Goal: Information Seeking & Learning: Learn about a topic

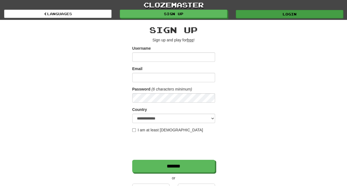
type input "*******"
click at [251, 13] on link "Login" at bounding box center [289, 14] width 107 height 8
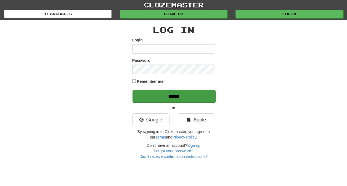
type input "*******"
click at [177, 97] on input "******" at bounding box center [174, 96] width 83 height 13
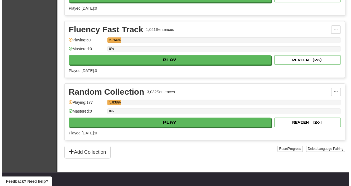
scroll to position [287, 0]
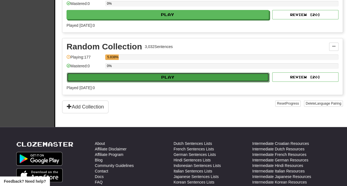
click at [167, 76] on button "Play" at bounding box center [168, 77] width 202 height 9
select select "**"
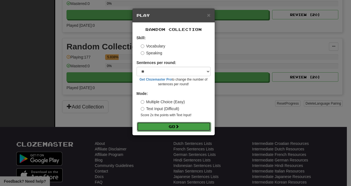
click at [156, 122] on button "Go" at bounding box center [174, 126] width 74 height 9
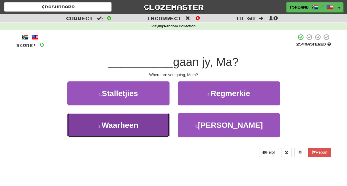
click at [141, 128] on button "3 . Waarheen" at bounding box center [118, 125] width 102 height 24
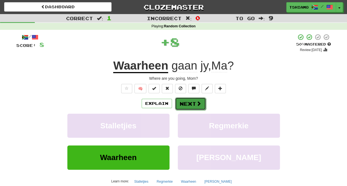
click at [187, 102] on button "Next" at bounding box center [190, 104] width 31 height 13
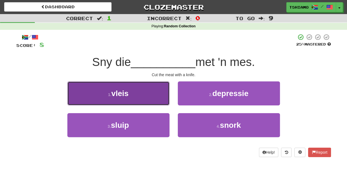
click at [149, 95] on button "1 . vleis" at bounding box center [118, 93] width 102 height 24
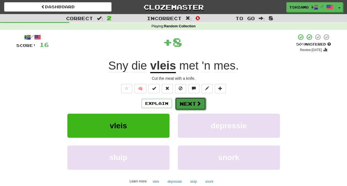
click at [193, 102] on button "Next" at bounding box center [190, 104] width 31 height 13
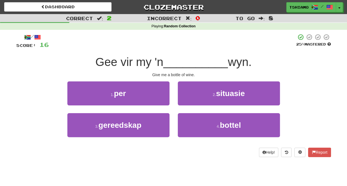
click at [196, 110] on div "2 . situasie" at bounding box center [229, 97] width 110 height 32
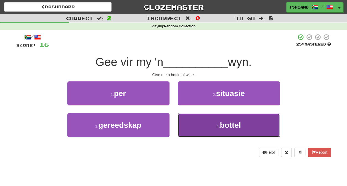
click at [197, 125] on button "4 . bottel" at bounding box center [229, 125] width 102 height 24
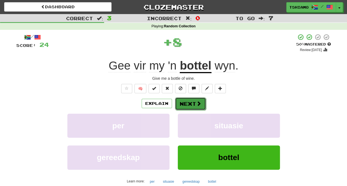
click at [194, 103] on button "Next" at bounding box center [190, 104] width 31 height 13
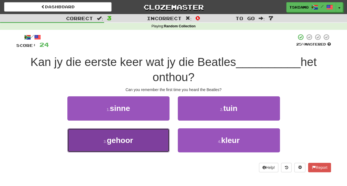
click at [136, 137] on button "3 . gehoor" at bounding box center [118, 140] width 102 height 24
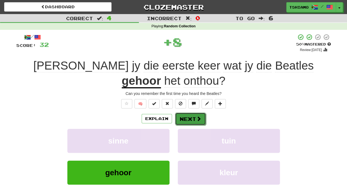
click at [192, 113] on button "Next" at bounding box center [190, 119] width 31 height 13
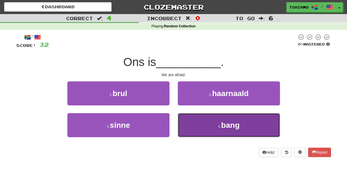
click at [203, 125] on button "4 . bang" at bounding box center [229, 125] width 102 height 24
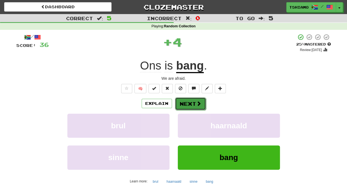
click at [188, 104] on button "Next" at bounding box center [190, 104] width 31 height 13
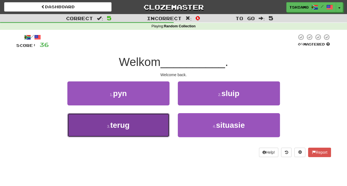
click at [138, 122] on button "3 . terug" at bounding box center [118, 125] width 102 height 24
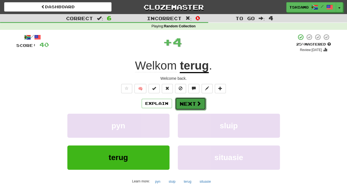
click at [189, 102] on button "Next" at bounding box center [190, 104] width 31 height 13
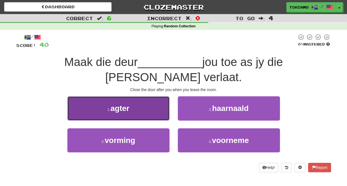
click at [161, 96] on button "1 . agter" at bounding box center [118, 108] width 102 height 24
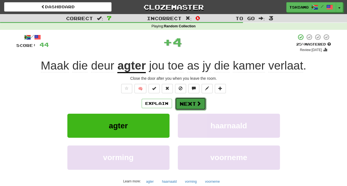
click at [198, 102] on span at bounding box center [198, 103] width 5 height 5
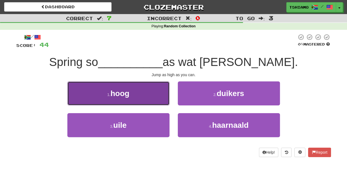
click at [132, 98] on button "1 . hoog" at bounding box center [118, 93] width 102 height 24
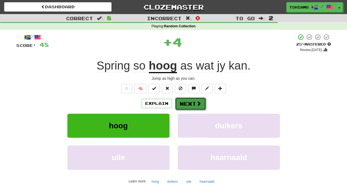
click at [188, 105] on button "Next" at bounding box center [190, 104] width 31 height 13
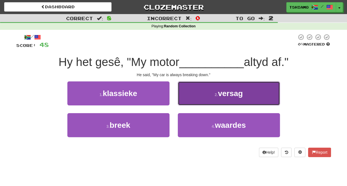
click at [220, 99] on button "2 . versag" at bounding box center [229, 93] width 102 height 24
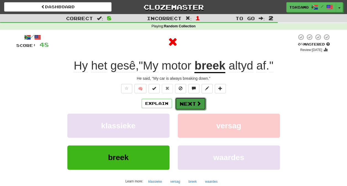
click at [193, 102] on button "Next" at bounding box center [190, 104] width 31 height 13
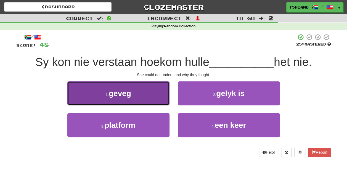
click at [134, 95] on button "1 . geveg" at bounding box center [118, 93] width 102 height 24
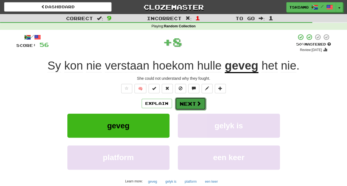
click at [190, 103] on button "Next" at bounding box center [190, 104] width 31 height 13
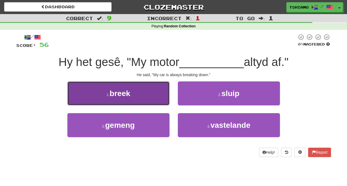
click at [147, 96] on button "1 . breek" at bounding box center [118, 93] width 102 height 24
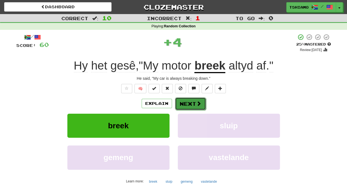
click at [193, 107] on button "Next" at bounding box center [190, 104] width 31 height 13
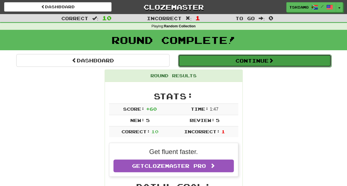
click at [209, 57] on button "Continue" at bounding box center [254, 60] width 153 height 13
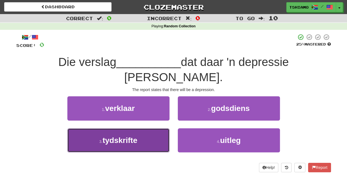
click at [128, 136] on span "tydskrifte" at bounding box center [119, 140] width 35 height 9
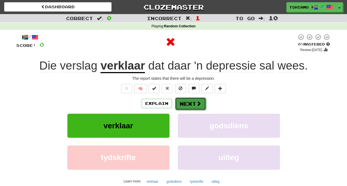
click at [191, 101] on button "Next" at bounding box center [190, 104] width 31 height 13
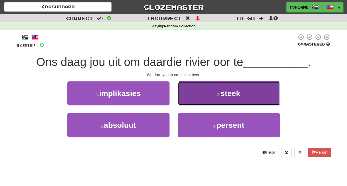
click at [200, 98] on button "2 . steek" at bounding box center [229, 93] width 102 height 24
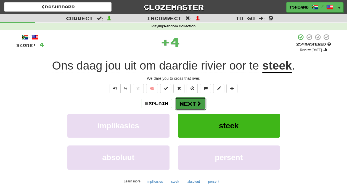
click at [195, 102] on button "Next" at bounding box center [190, 104] width 31 height 13
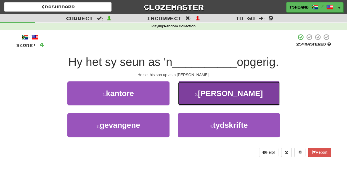
click at [197, 102] on button "2 . bakker" at bounding box center [229, 93] width 102 height 24
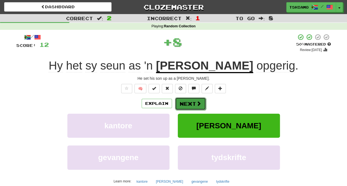
click at [195, 102] on button "Next" at bounding box center [190, 104] width 31 height 13
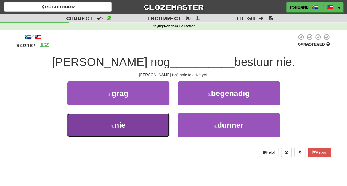
click at [138, 123] on button "3 . nie" at bounding box center [118, 125] width 102 height 24
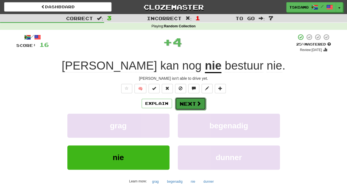
click at [190, 109] on button "Next" at bounding box center [190, 104] width 31 height 13
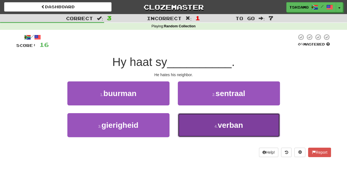
click at [196, 119] on button "4 . verban" at bounding box center [229, 125] width 102 height 24
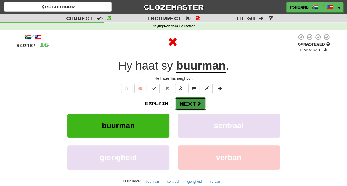
click at [181, 102] on button "Next" at bounding box center [190, 104] width 31 height 13
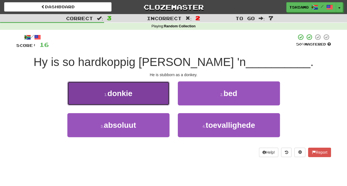
click at [161, 93] on button "1 . donkie" at bounding box center [118, 93] width 102 height 24
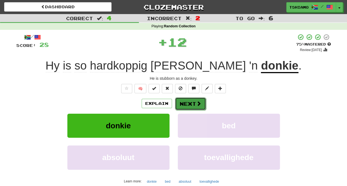
click at [190, 103] on button "Next" at bounding box center [190, 104] width 31 height 13
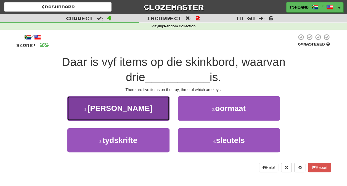
click at [141, 106] on button "1 . skaats" at bounding box center [118, 108] width 102 height 24
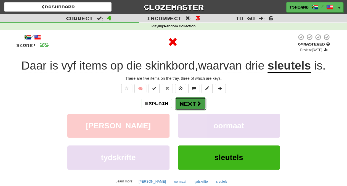
click at [185, 102] on button "Next" at bounding box center [190, 104] width 31 height 13
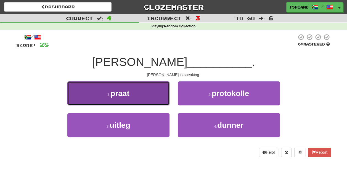
click at [148, 97] on button "1 . praat" at bounding box center [118, 93] width 102 height 24
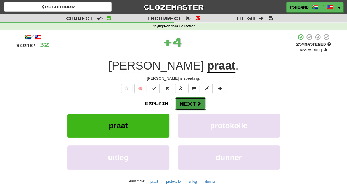
click at [185, 104] on button "Next" at bounding box center [190, 104] width 31 height 13
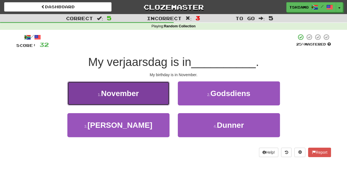
click at [160, 91] on button "1 . November" at bounding box center [118, 93] width 102 height 24
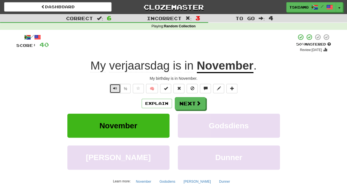
click at [116, 84] on button "Text-to-speech controls" at bounding box center [115, 88] width 11 height 9
click at [188, 104] on button "Next" at bounding box center [190, 104] width 31 height 13
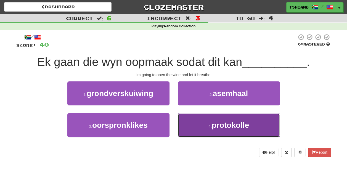
click at [190, 117] on button "4 . protokolle" at bounding box center [229, 125] width 102 height 24
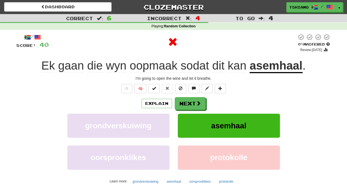
click at [181, 96] on div "/ Score: 40 0 % Mastered Review: 2025-09-18 Ek gaan die wyn oopmaak sodat dit k…" at bounding box center [173, 120] width 315 height 173
click at [186, 100] on button "Next" at bounding box center [190, 104] width 31 height 13
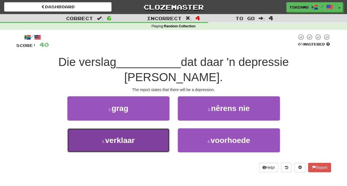
click at [130, 136] on span "verklaar" at bounding box center [120, 140] width 30 height 9
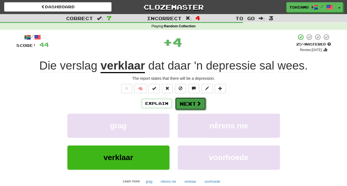
click at [192, 106] on button "Next" at bounding box center [190, 104] width 31 height 13
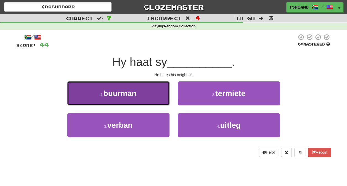
click at [149, 101] on button "1 . buurman" at bounding box center [118, 93] width 102 height 24
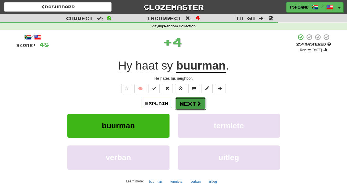
click at [181, 103] on button "Next" at bounding box center [190, 104] width 31 height 13
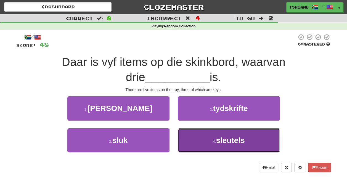
click at [210, 141] on button "4 . sleutels" at bounding box center [229, 140] width 102 height 24
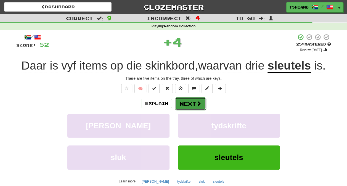
click at [181, 98] on button "Next" at bounding box center [190, 104] width 31 height 13
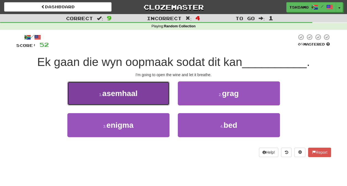
click at [159, 86] on button "1 . asemhaal" at bounding box center [118, 93] width 102 height 24
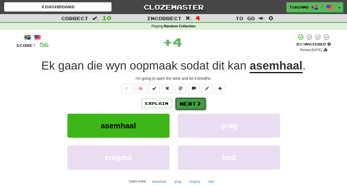
click at [183, 104] on button "Next" at bounding box center [190, 104] width 31 height 13
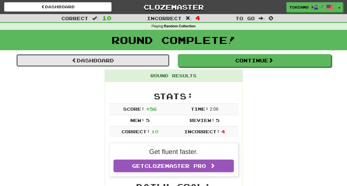
click at [150, 59] on link "Dashboard" at bounding box center [92, 60] width 153 height 13
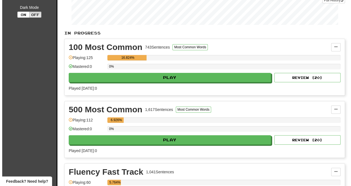
scroll to position [122, 0]
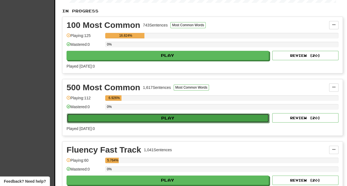
click at [109, 114] on button "Play" at bounding box center [168, 118] width 202 height 9
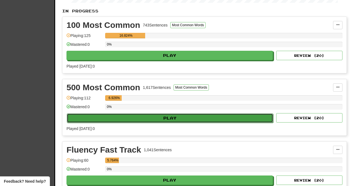
select select "**"
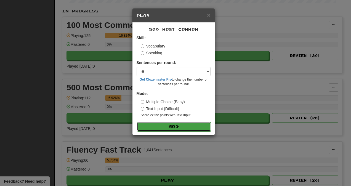
click at [150, 123] on button "Go" at bounding box center [174, 126] width 74 height 9
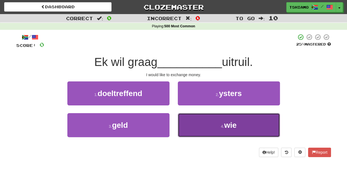
click at [200, 120] on button "4 . wie" at bounding box center [229, 125] width 102 height 24
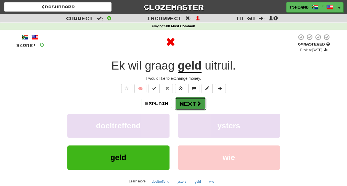
click at [188, 108] on button "Next" at bounding box center [190, 104] width 31 height 13
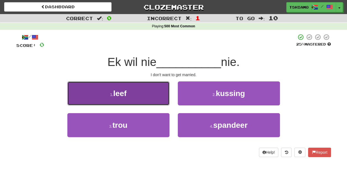
click at [166, 93] on button "1 . leef" at bounding box center [118, 93] width 102 height 24
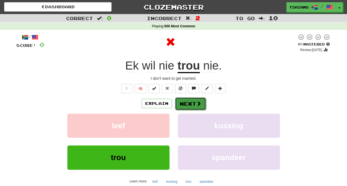
click at [186, 99] on button "Next" at bounding box center [190, 104] width 31 height 13
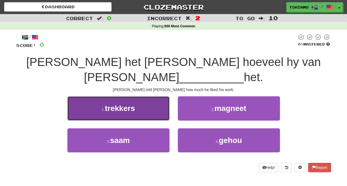
click at [149, 104] on button "1 . trekkers" at bounding box center [118, 108] width 102 height 24
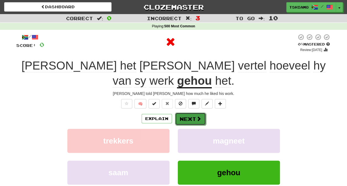
click at [183, 113] on button "Next" at bounding box center [190, 119] width 31 height 13
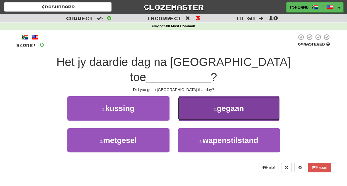
click at [188, 101] on button "2 . gegaan" at bounding box center [229, 108] width 102 height 24
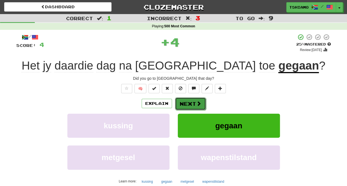
click at [188, 101] on button "Next" at bounding box center [190, 104] width 31 height 13
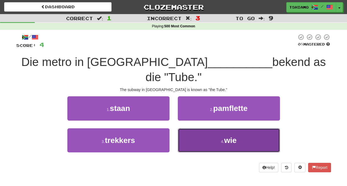
click at [202, 128] on button "4 . wie" at bounding box center [229, 140] width 102 height 24
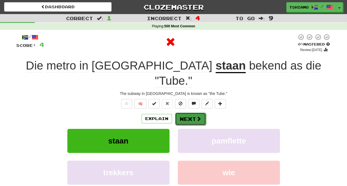
click at [188, 113] on button "Next" at bounding box center [190, 119] width 31 height 13
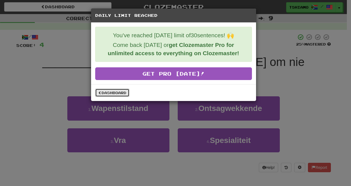
click at [121, 91] on link "Dashboard" at bounding box center [112, 93] width 34 height 8
